Goal: Information Seeking & Learning: Learn about a topic

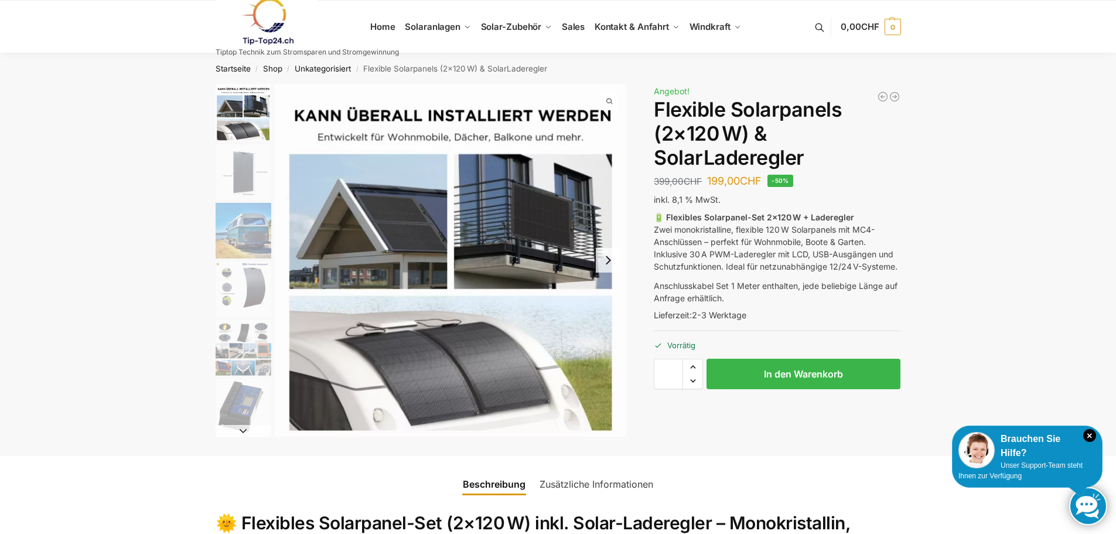
click at [243, 173] on img "2 / 9" at bounding box center [244, 172] width 56 height 56
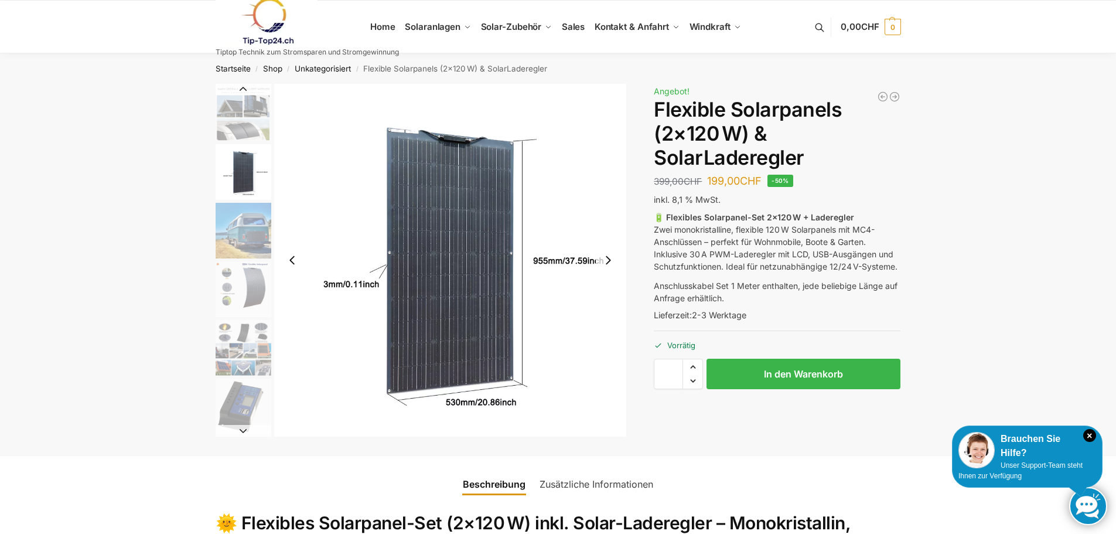
click at [241, 223] on img "3 / 9" at bounding box center [244, 231] width 56 height 56
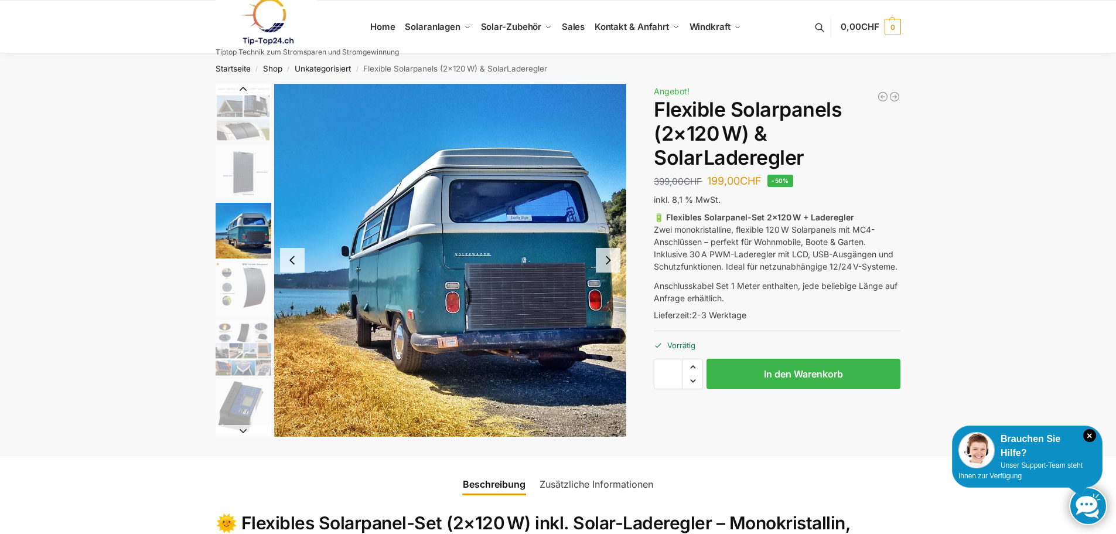
click at [247, 282] on img "4 / 9" at bounding box center [244, 289] width 56 height 56
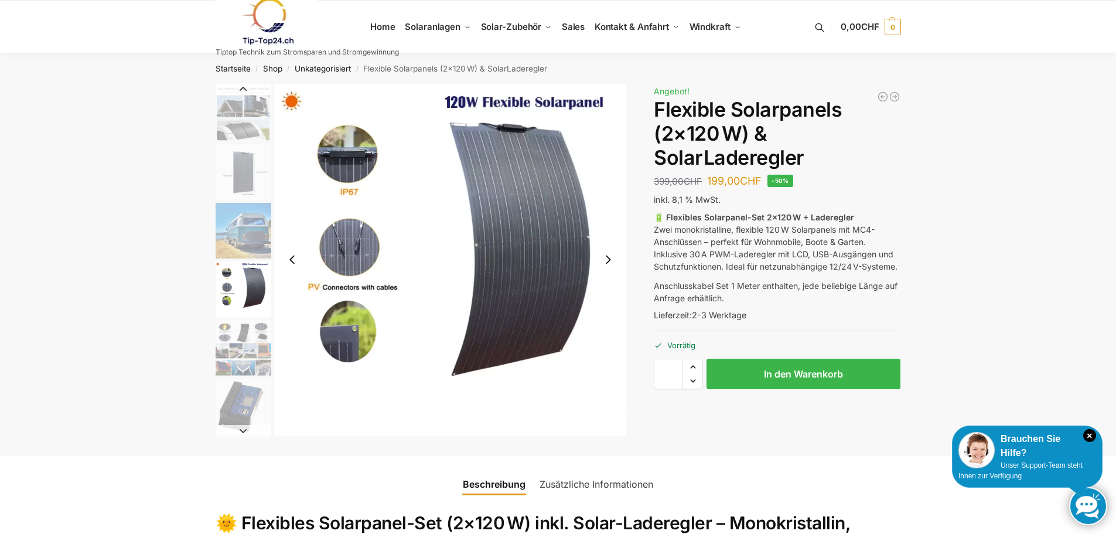
click at [248, 333] on img "5 / 9" at bounding box center [244, 348] width 56 height 56
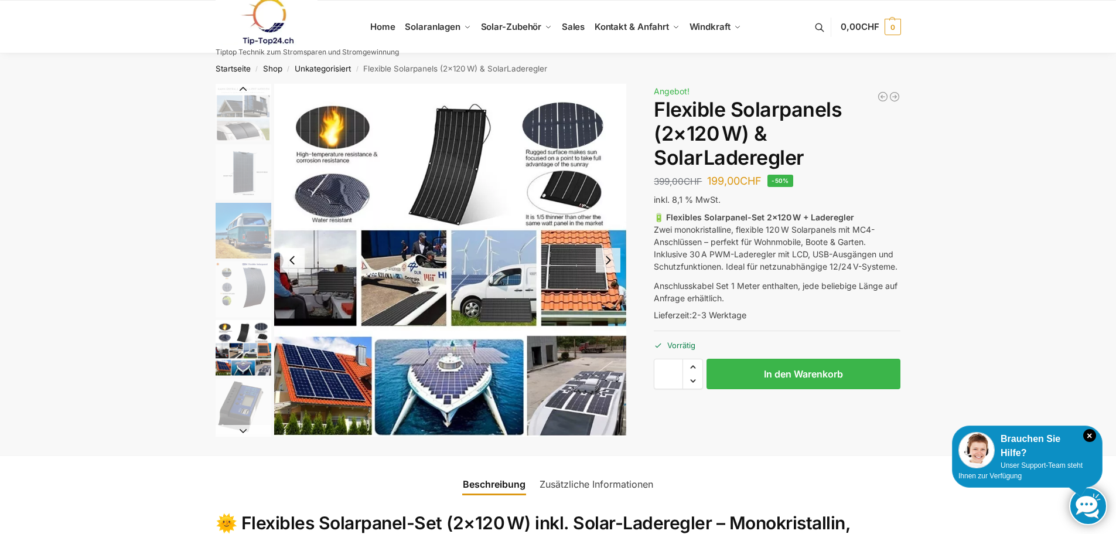
click at [598, 405] on img "5 / 9" at bounding box center [450, 260] width 353 height 353
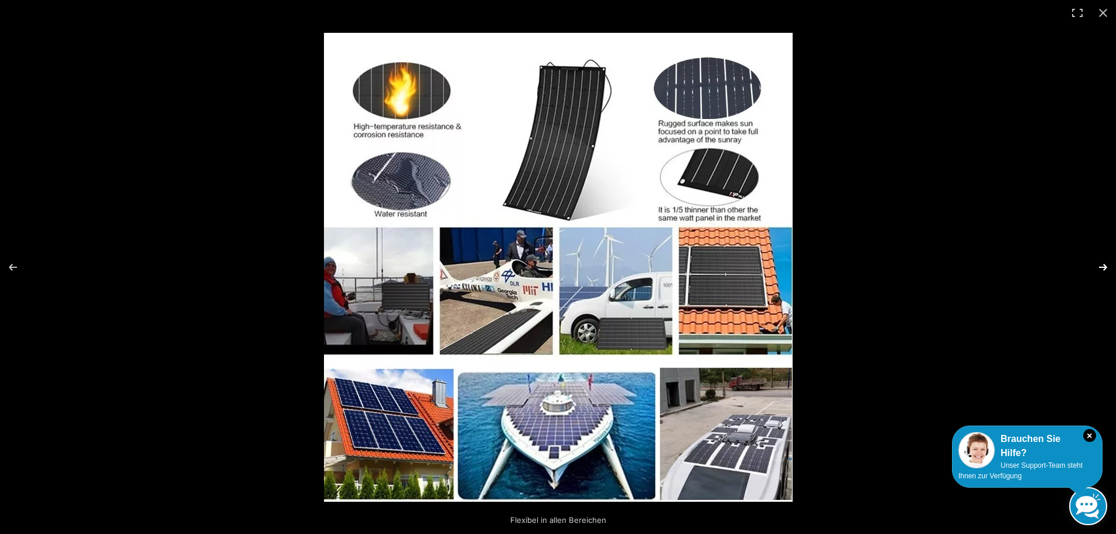
click at [1106, 270] on button "Next (arrow right)" at bounding box center [1095, 267] width 41 height 59
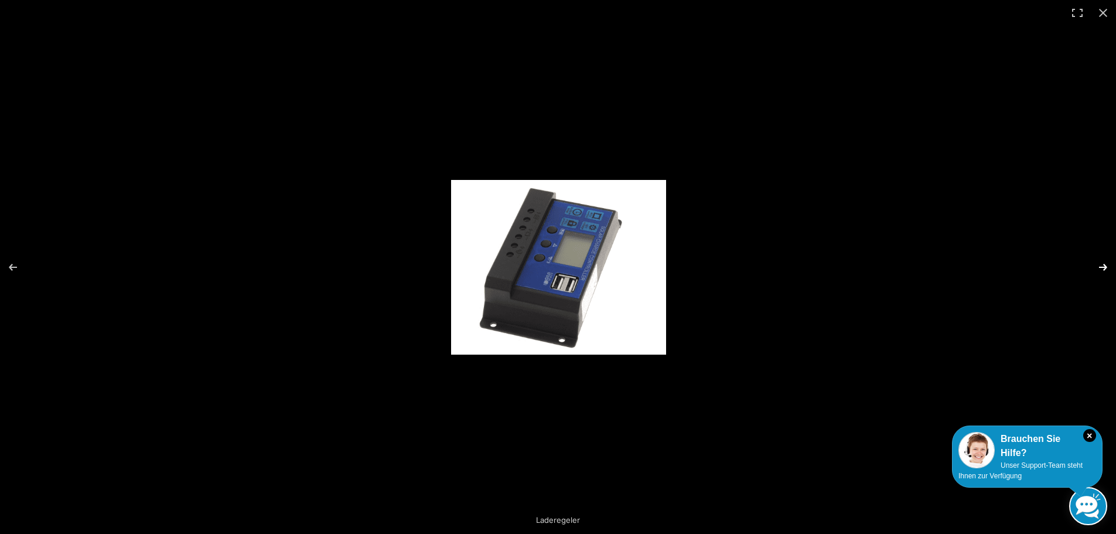
click at [1106, 270] on button "Next (arrow right)" at bounding box center [1095, 267] width 41 height 59
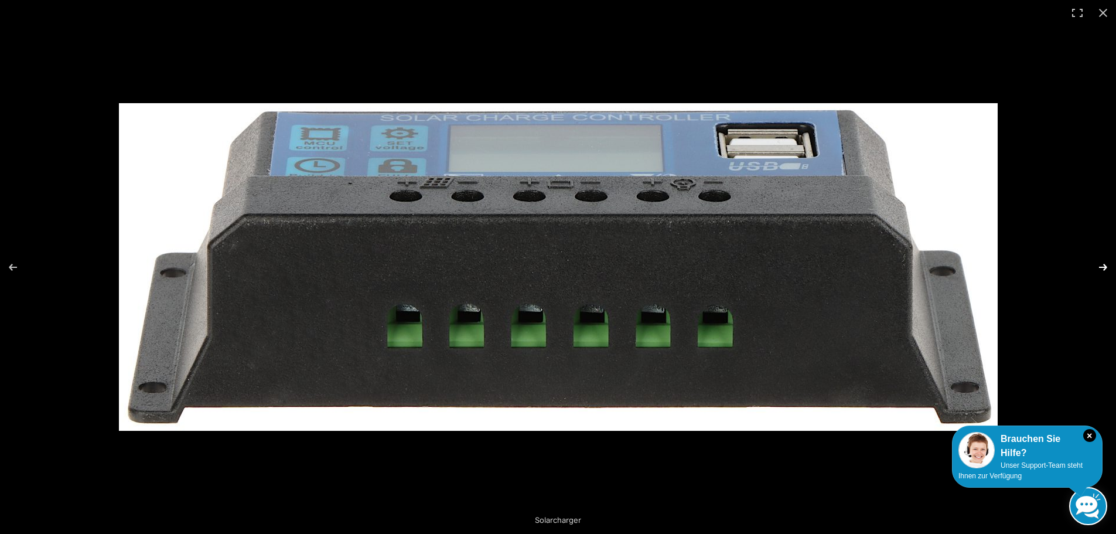
click at [1106, 270] on button "Next (arrow right)" at bounding box center [1095, 267] width 41 height 59
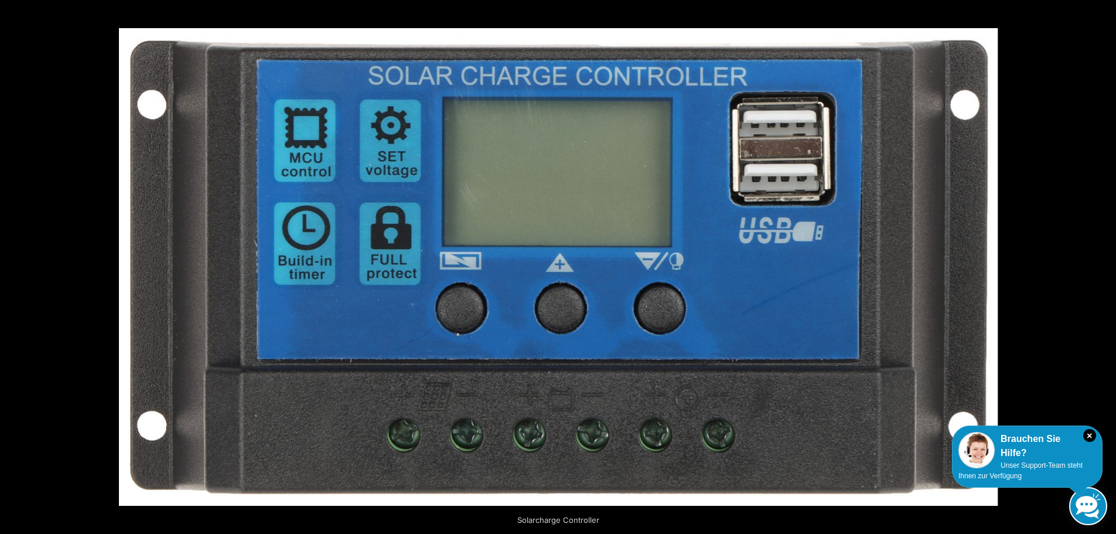
click at [1106, 270] on button "Next (arrow right)" at bounding box center [1095, 267] width 41 height 59
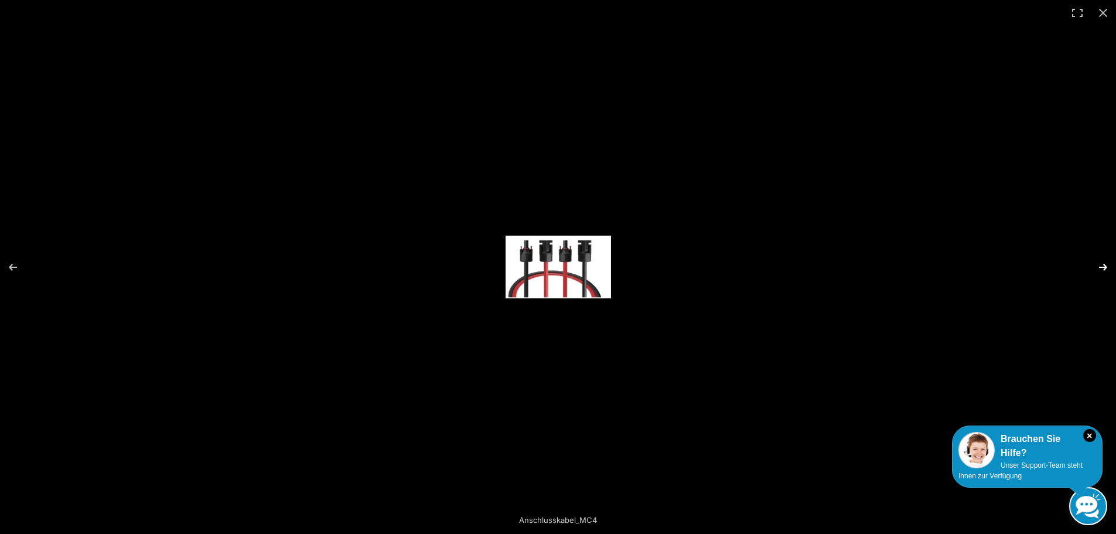
click at [1100, 265] on button "Next (arrow right)" at bounding box center [1095, 267] width 41 height 59
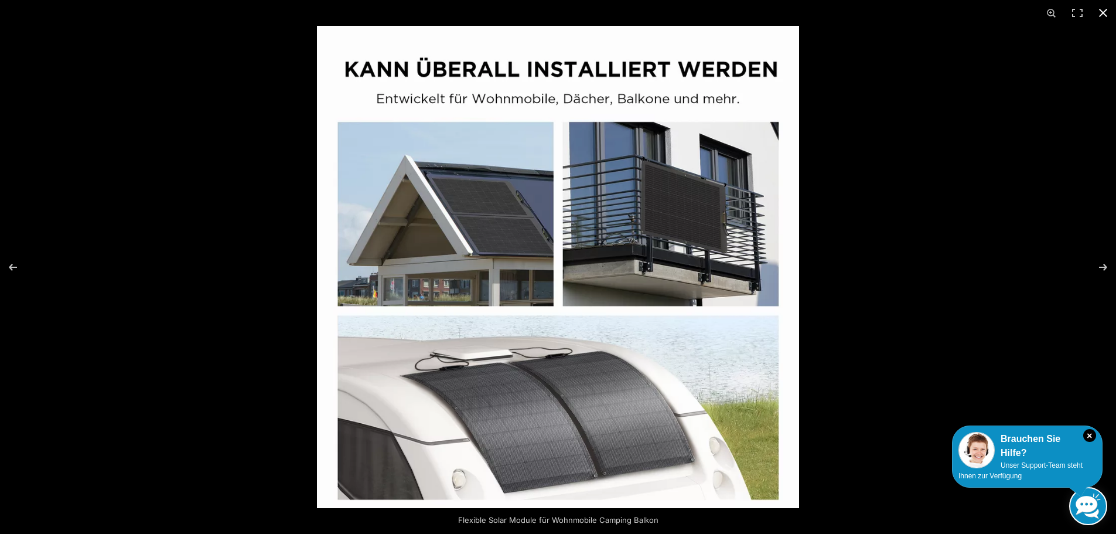
click at [1098, 13] on button "Close (Esc)" at bounding box center [1103, 13] width 26 height 26
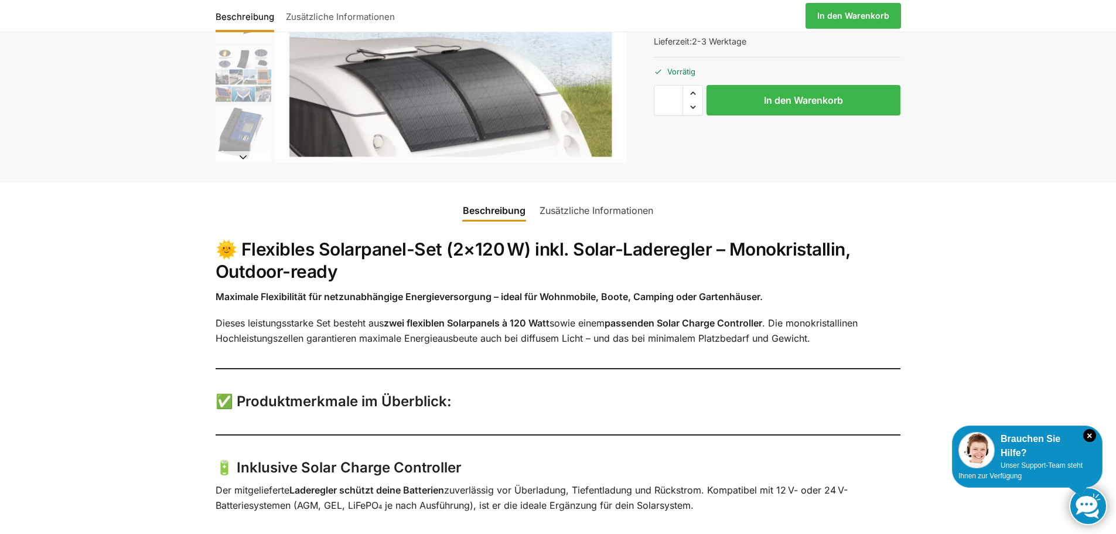
scroll to position [547, 0]
